Goal: Task Accomplishment & Management: Manage account settings

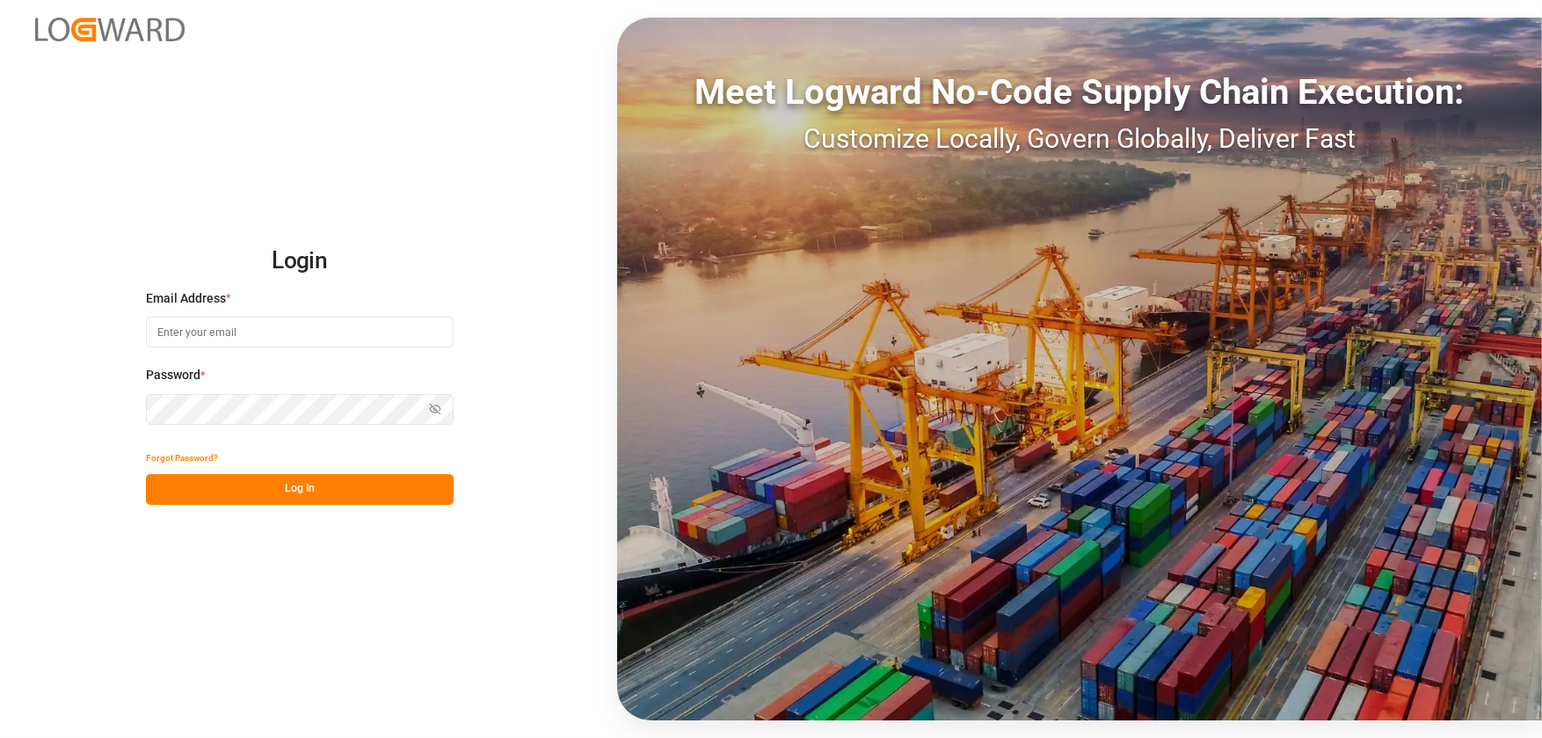
type input "[EMAIL_ADDRESS][DOMAIN_NAME]"
click at [370, 508] on div "Login Email Address * [EMAIL_ADDRESS][DOMAIN_NAME] Password * Show password For…" at bounding box center [771, 369] width 1542 height 738
click at [415, 487] on button "Log In" at bounding box center [300, 489] width 308 height 31
type input "[EMAIL_ADDRESS][DOMAIN_NAME]"
drag, startPoint x: 322, startPoint y: 495, endPoint x: 462, endPoint y: 476, distance: 141.1
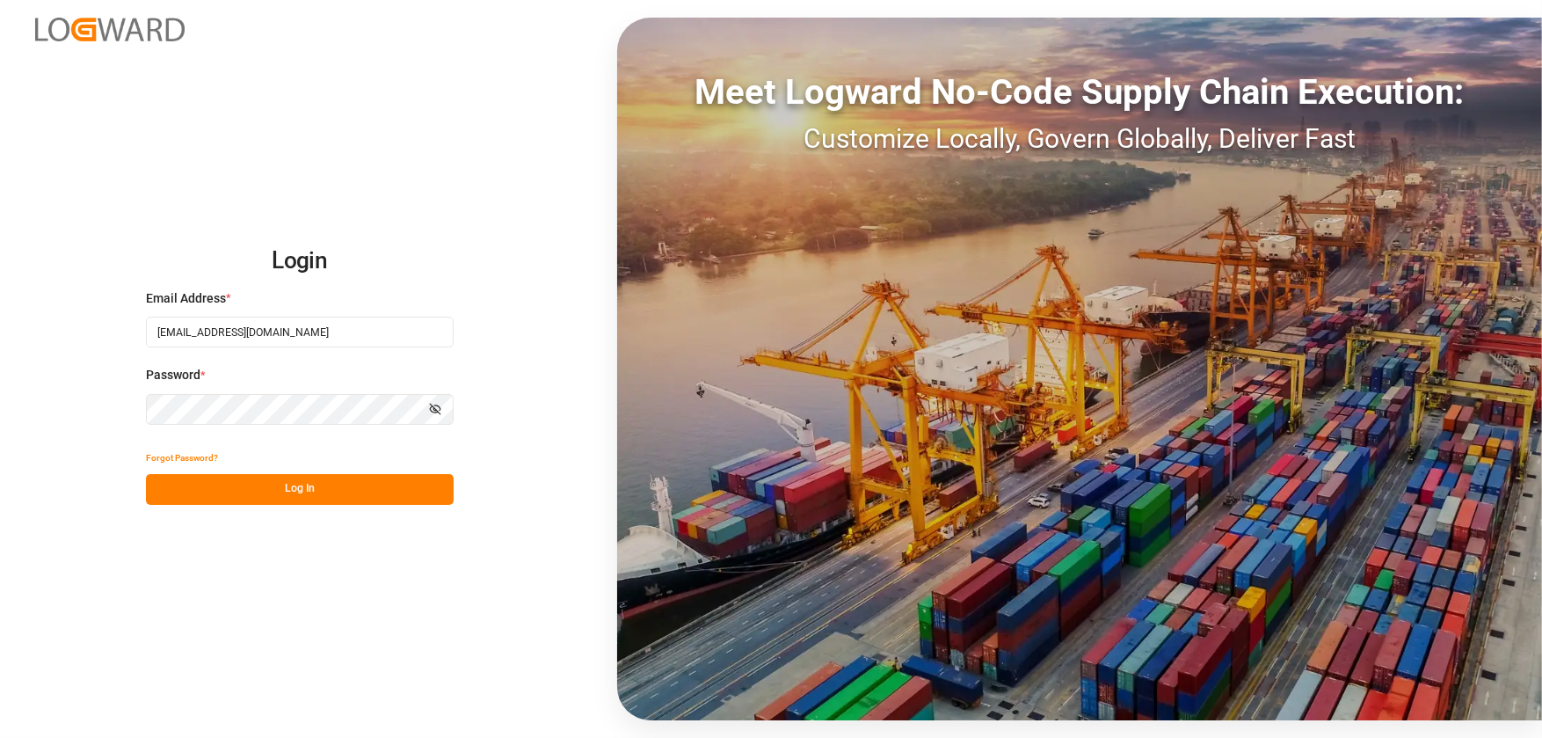
click at [324, 495] on button "Log In" at bounding box center [300, 489] width 308 height 31
